Goal: Task Accomplishment & Management: Manage account settings

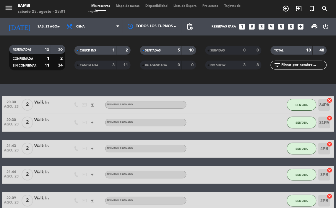
scroll to position [417, 0]
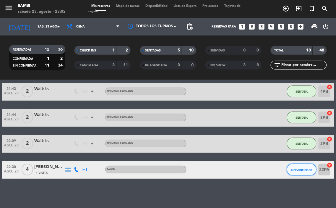
click at [302, 169] on span "SIN CONFIRMAR" at bounding box center [302, 169] width 21 height 3
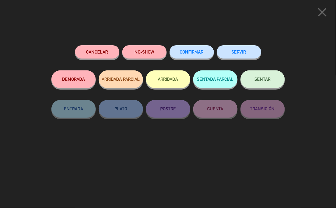
click at [147, 49] on button "NO-SHOW" at bounding box center [144, 51] width 44 height 13
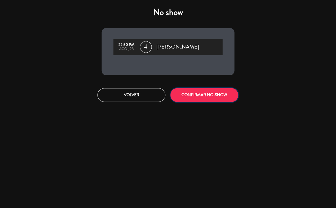
click at [212, 95] on button "CONFIRMAR NO-SHOW" at bounding box center [205, 95] width 68 height 14
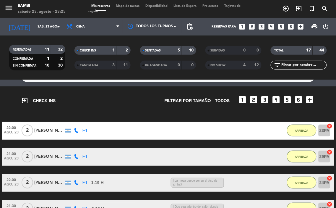
scroll to position [0, 0]
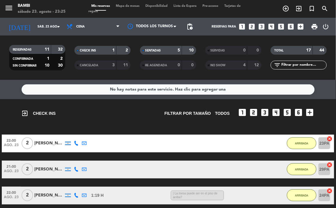
click at [126, 8] on div "Mis reservas Mapa de mesas Disponibilidad Lista de Espera Pre-acceso Tarjetas d…" at bounding box center [167, 9] width 159 height 11
click at [126, 6] on span "Mapa de mesas" at bounding box center [128, 5] width 30 height 3
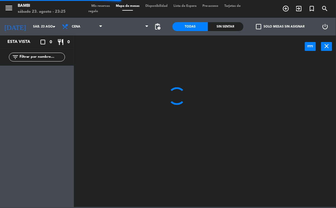
click at [109, 6] on span "Mis reservas" at bounding box center [100, 5] width 25 height 3
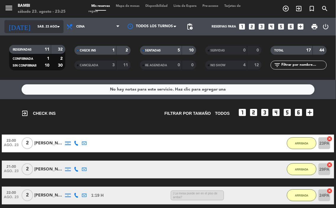
click at [35, 31] on input "sáb. 23 ago." at bounding box center [56, 26] width 43 height 9
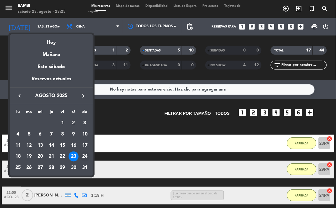
click at [86, 156] on div "24" at bounding box center [85, 156] width 10 height 10
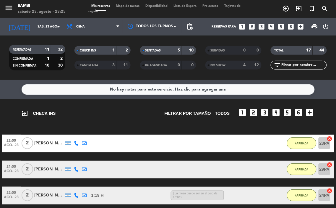
type input "dom. 24 ago."
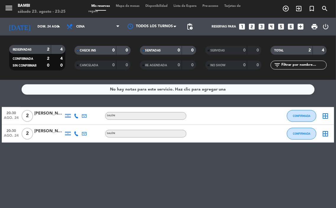
click at [88, 168] on div "No hay notas para este servicio. Haz clic para agregar una 20:30 [DATE] 2 [PERS…" at bounding box center [168, 144] width 336 height 128
click at [78, 157] on div "No hay notas para este servicio. Haz clic para agregar una 20:30 [DATE] 2 [PERS…" at bounding box center [168, 144] width 336 height 128
click at [84, 167] on div "No hay notas para este servicio. Haz clic para agregar una 20:30 [DATE] 2 [PERS…" at bounding box center [168, 144] width 336 height 128
